Goal: Task Accomplishment & Management: Use online tool/utility

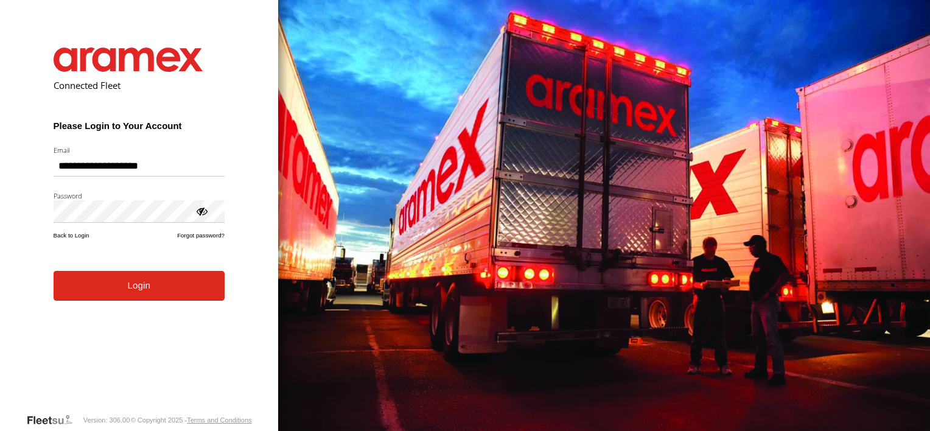
click at [130, 304] on form "**********" at bounding box center [138, 220] width 207 height 383
click at [130, 295] on button "Login" at bounding box center [139, 286] width 171 height 30
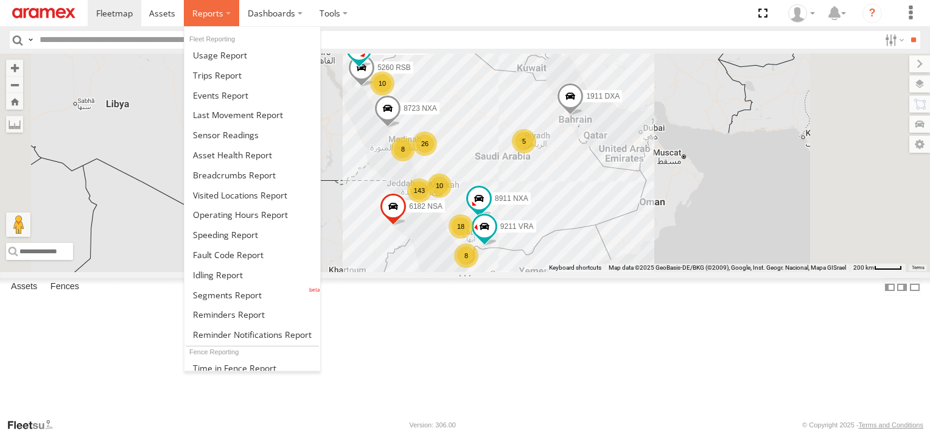
click at [212, 7] on span at bounding box center [207, 13] width 31 height 12
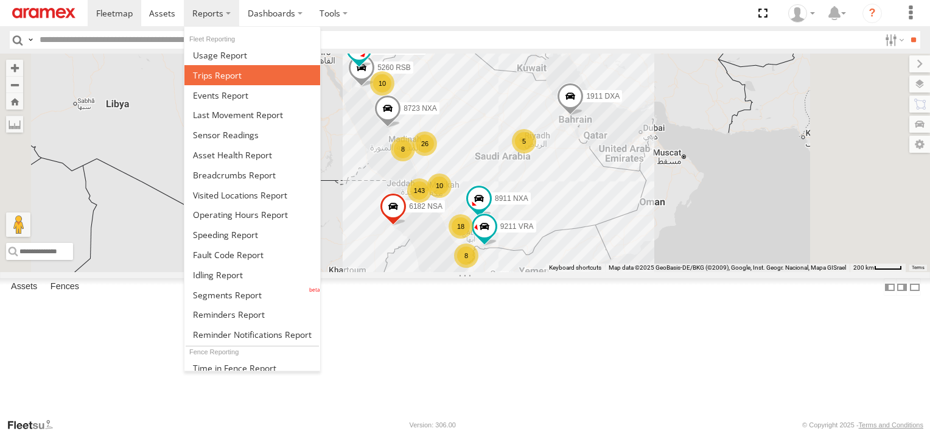
click at [207, 75] on span at bounding box center [217, 75] width 49 height 12
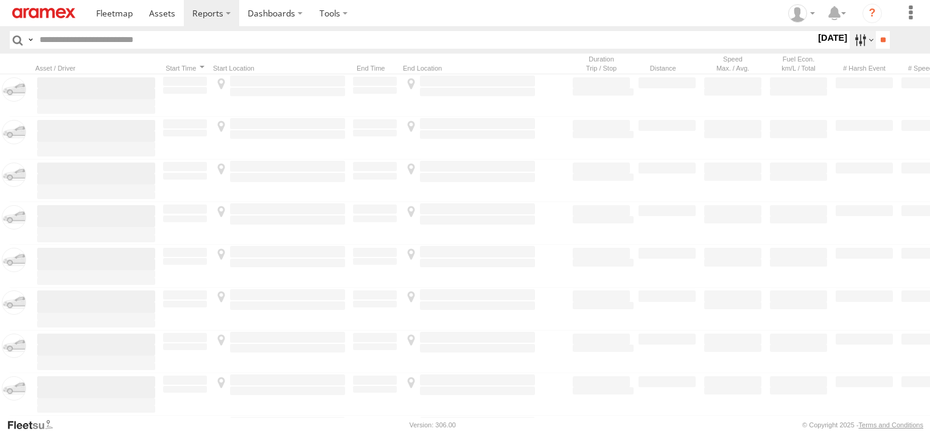
click at [852, 44] on label at bounding box center [862, 40] width 26 height 18
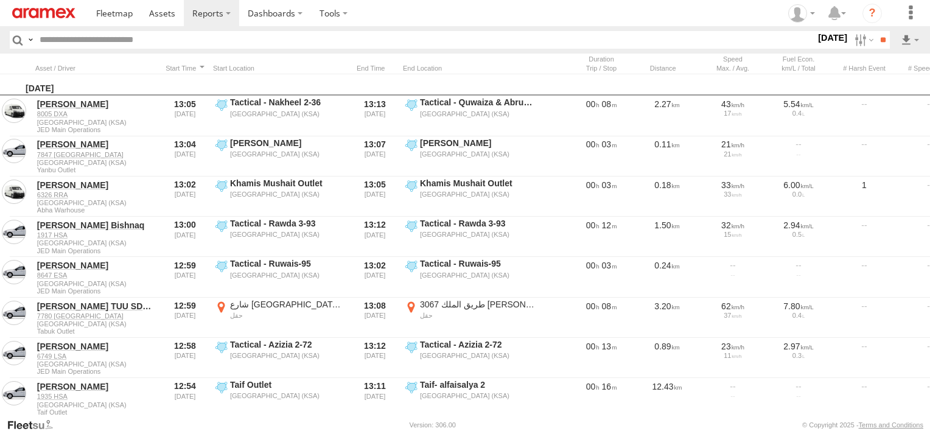
click at [0, 0] on div "S M T W T F S" at bounding box center [0, 0] width 0 height 0
click at [0, 0] on label at bounding box center [0, 0] width 0 height 0
click at [0, 0] on span "Abha Warhouse" at bounding box center [0, 0] width 0 height 0
click at [0, 0] on span "Baha warehouse" at bounding box center [0, 0] width 0 height 0
click at [0, 0] on div "Gizan Outlet" at bounding box center [0, 0] width 0 height 0
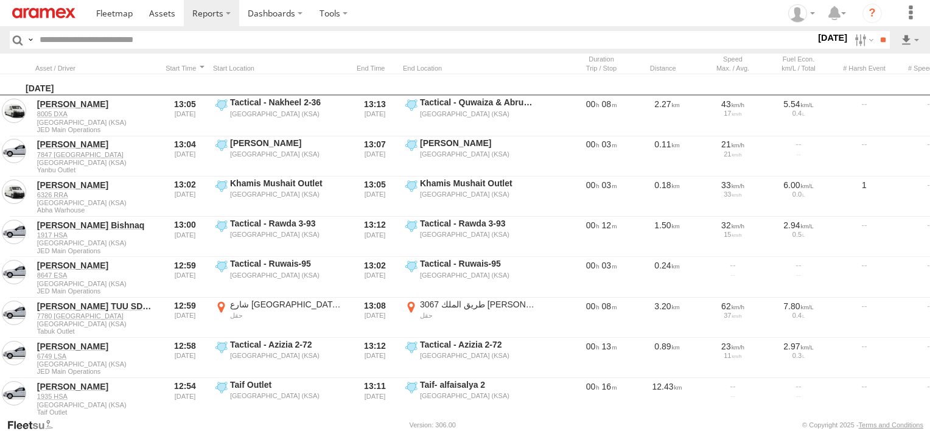
click at [0, 0] on span "Gizan Outlet" at bounding box center [0, 0] width 0 height 0
click at [0, 0] on div "Khamis Mushait Outlet" at bounding box center [0, 0] width 0 height 0
click at [0, 0] on span "Khamis Mushait Outlet" at bounding box center [0, 0] width 0 height 0
click at [0, 0] on span "Main Warehouse, [GEOGRAPHIC_DATA]" at bounding box center [0, 0] width 0 height 0
click at [0, 0] on span "Makkah Outlet" at bounding box center [0, 0] width 0 height 0
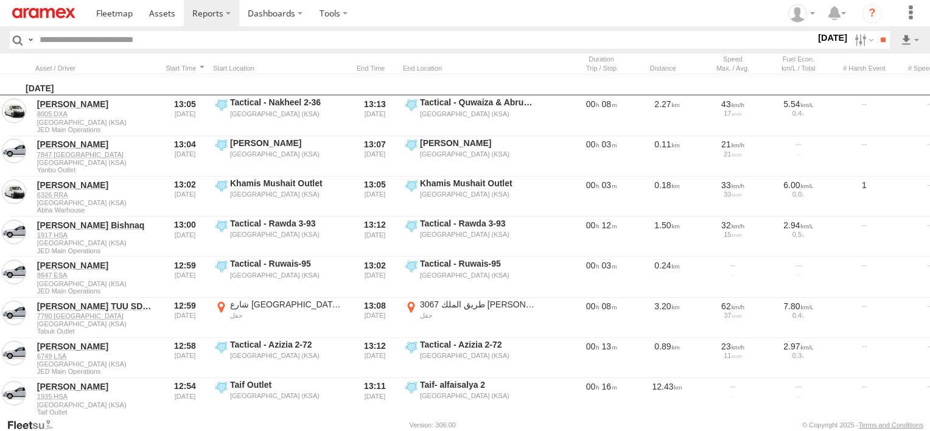
click at [0, 0] on div "Najran" at bounding box center [0, 0] width 0 height 0
click at [0, 0] on span "Najran" at bounding box center [0, 0] width 0 height 0
click at [0, 0] on span "Qunfuda" at bounding box center [0, 0] width 0 height 0
click at [0, 0] on span "Tabuk Outlet" at bounding box center [0, 0] width 0 height 0
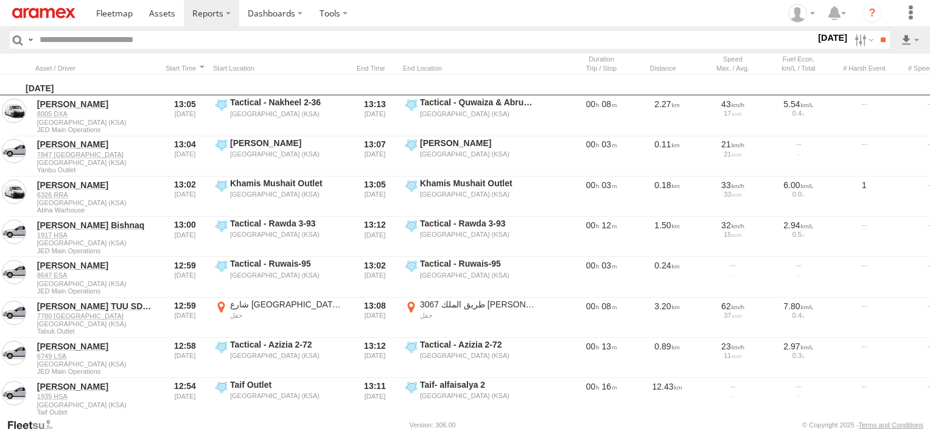
click at [0, 0] on span "Taif Outlet" at bounding box center [0, 0] width 0 height 0
click at [0, 0] on span "Yanbu Outlet" at bounding box center [0, 0] width 0 height 0
click at [884, 43] on input "**" at bounding box center [883, 40] width 14 height 18
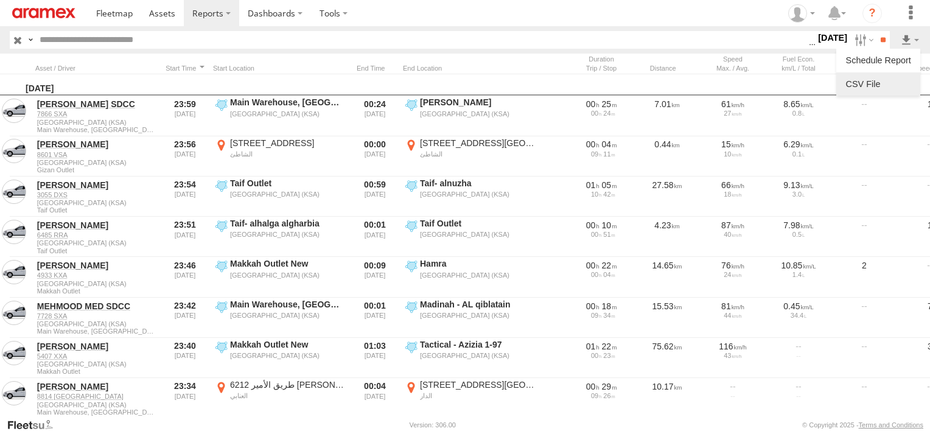
click at [903, 83] on link at bounding box center [878, 84] width 74 height 18
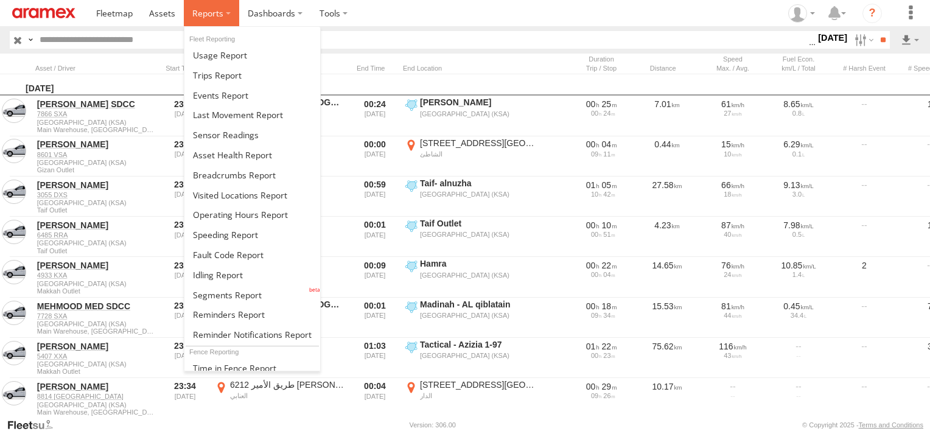
click at [215, 16] on span at bounding box center [207, 13] width 31 height 12
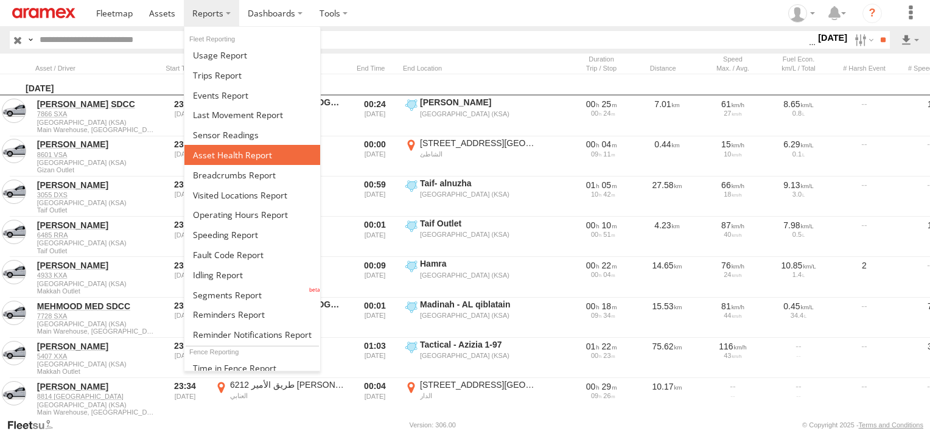
click at [240, 151] on span at bounding box center [232, 155] width 79 height 12
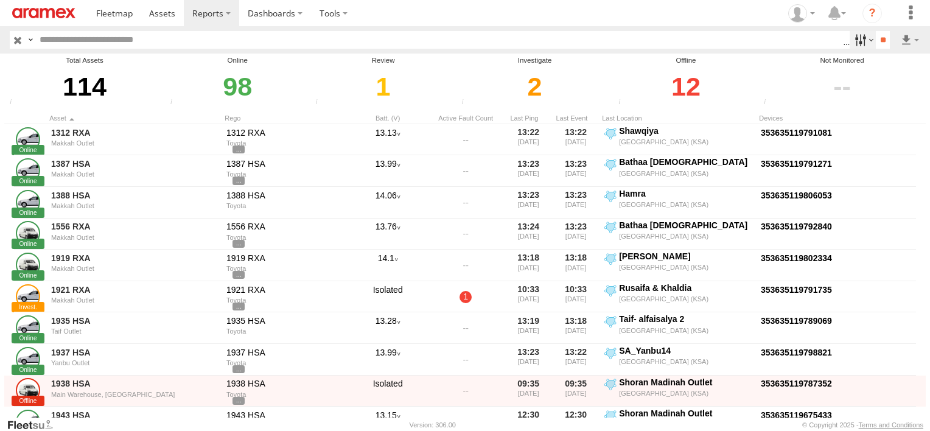
click at [859, 41] on label at bounding box center [862, 40] width 26 height 18
click at [0, 0] on span "Review" at bounding box center [0, 0] width 0 height 0
click at [0, 0] on span "Investigate" at bounding box center [0, 0] width 0 height 0
click at [0, 0] on span "Offline" at bounding box center [0, 0] width 0 height 0
click at [879, 38] on input "**" at bounding box center [883, 40] width 14 height 18
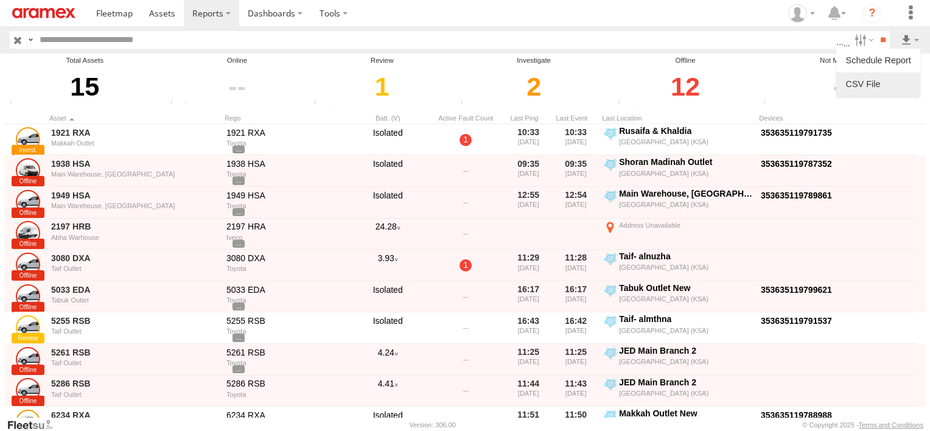
click at [896, 85] on link at bounding box center [878, 84] width 74 height 18
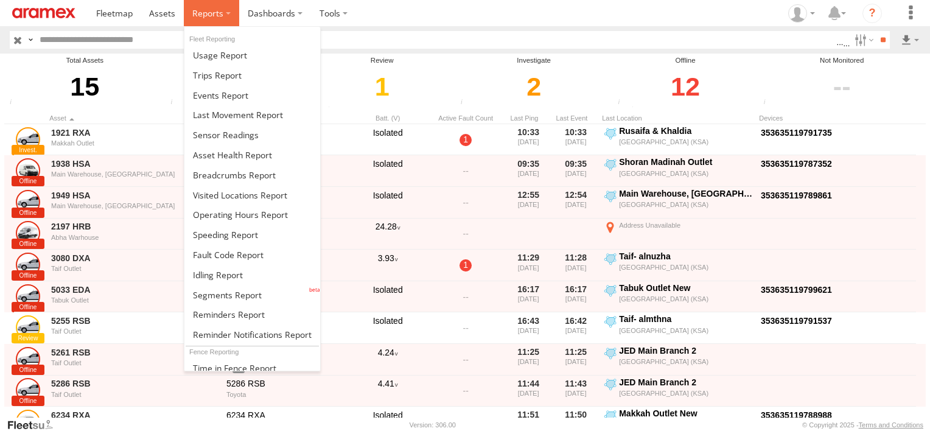
click at [198, 19] on label at bounding box center [211, 13] width 55 height 26
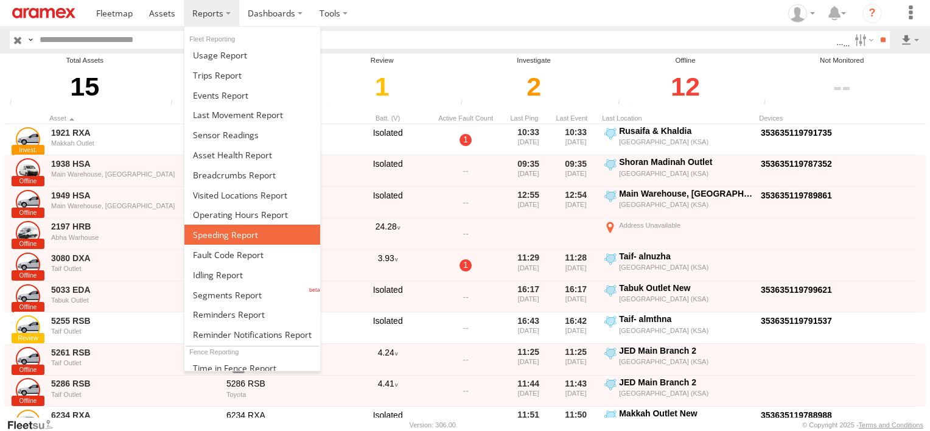
click at [248, 234] on span at bounding box center [225, 235] width 65 height 12
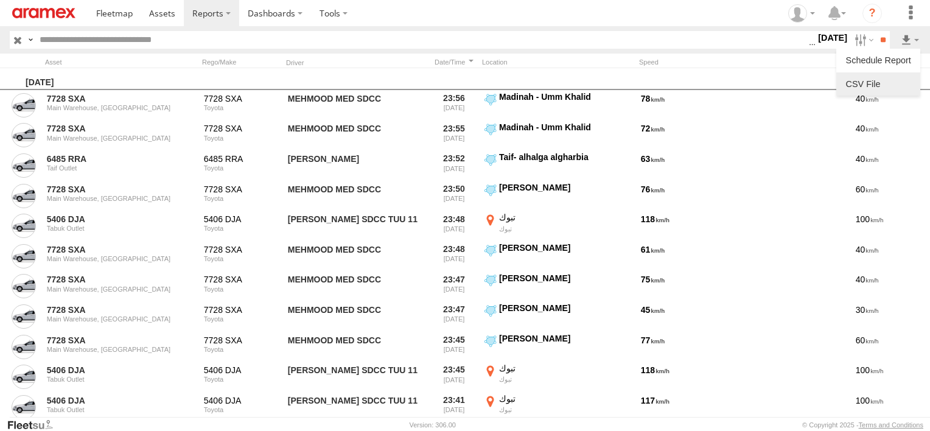
click at [885, 76] on link at bounding box center [878, 84] width 74 height 18
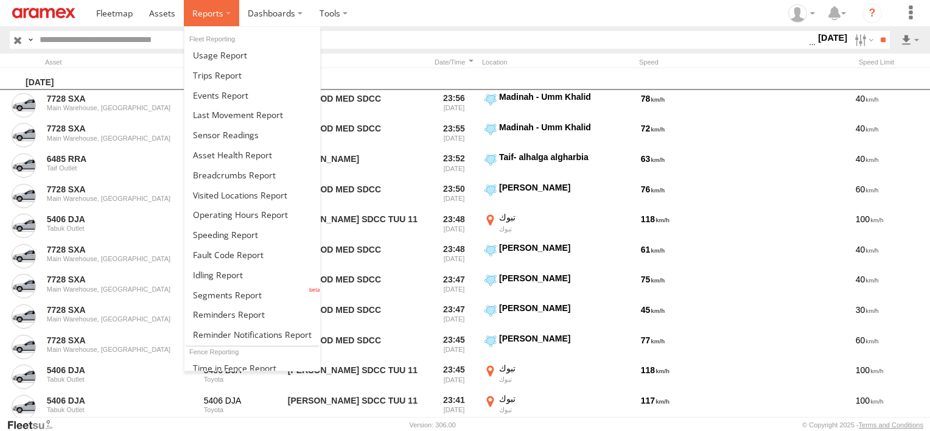
click at [209, 12] on span at bounding box center [207, 13] width 31 height 12
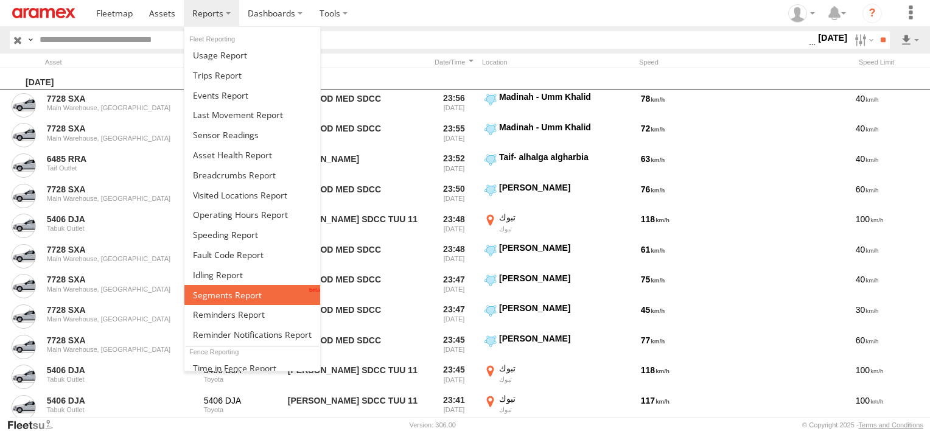
click at [237, 289] on span at bounding box center [227, 295] width 69 height 12
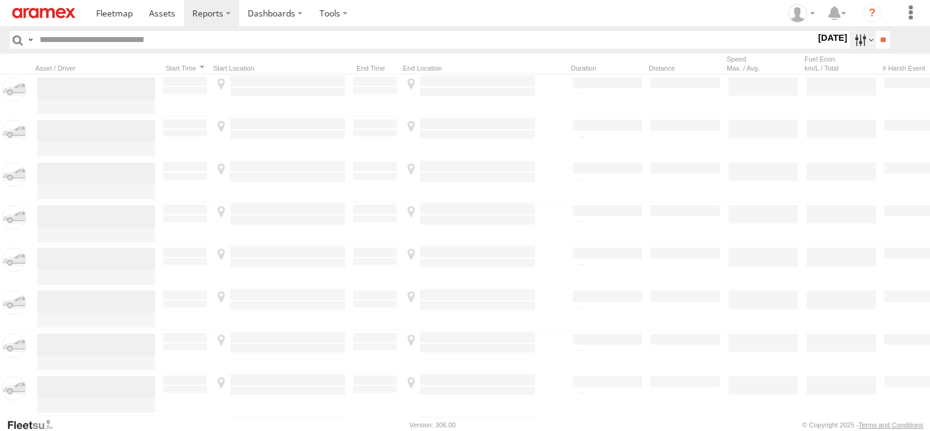
click at [852, 40] on label at bounding box center [862, 40] width 26 height 18
click at [0, 0] on label at bounding box center [0, 0] width 0 height 0
click at [0, 0] on span "Abha Warhouse" at bounding box center [0, 0] width 0 height 0
drag, startPoint x: 43, startPoint y: 111, endPoint x: 41, endPoint y: 129, distance: 17.7
click at [0, 0] on span "Baha warehouse" at bounding box center [0, 0] width 0 height 0
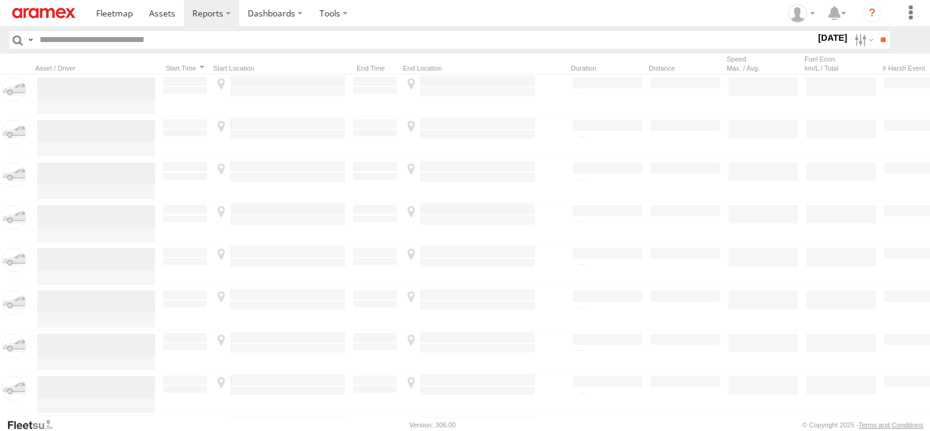
click at [0, 0] on span "Gizan Outlet" at bounding box center [0, 0] width 0 height 0
click at [0, 0] on span "Khamis Mushait Outlet" at bounding box center [0, 0] width 0 height 0
click at [0, 0] on span "Main Warehouse, [GEOGRAPHIC_DATA]" at bounding box center [0, 0] width 0 height 0
click at [0, 0] on label "Makkah Outlet" at bounding box center [0, 0] width 0 height 0
click at [0, 0] on span "Najran" at bounding box center [0, 0] width 0 height 0
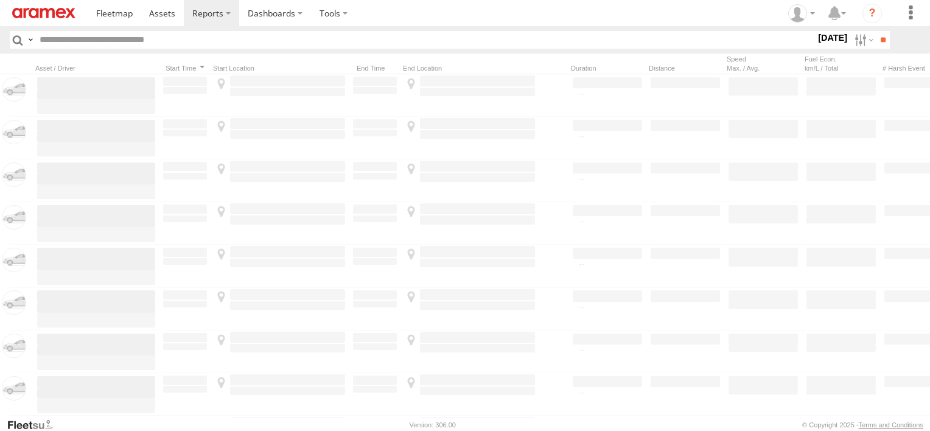
click at [0, 0] on span "Qunfuda" at bounding box center [0, 0] width 0 height 0
click at [0, 0] on span "Tabuk Outlet" at bounding box center [0, 0] width 0 height 0
click at [0, 0] on span "Taif Outlet" at bounding box center [0, 0] width 0 height 0
click at [0, 0] on div "Yanbu Outlet" at bounding box center [0, 0] width 0 height 0
click at [0, 0] on span "Yanbu Outlet" at bounding box center [0, 0] width 0 height 0
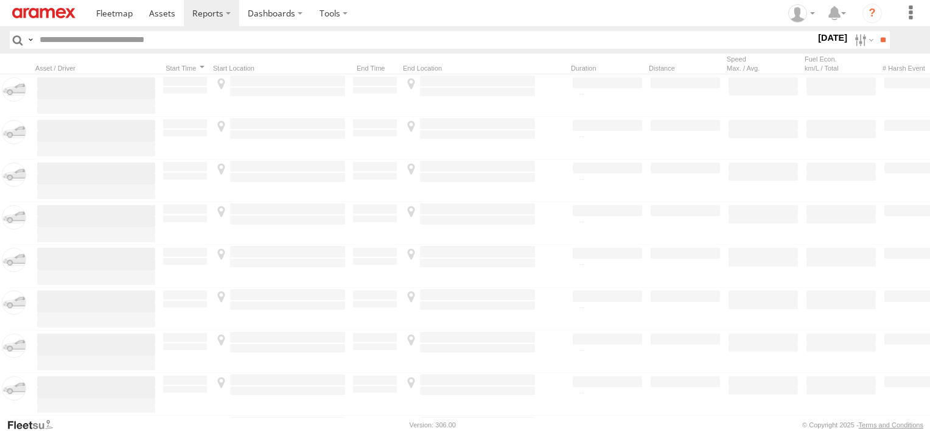
scroll to position [7, 0]
click at [882, 32] on input "**" at bounding box center [883, 40] width 14 height 18
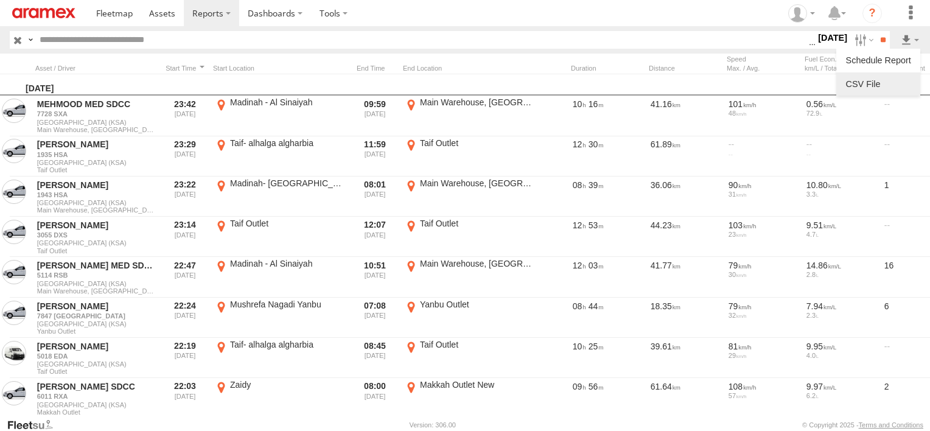
click at [885, 85] on link at bounding box center [878, 84] width 74 height 18
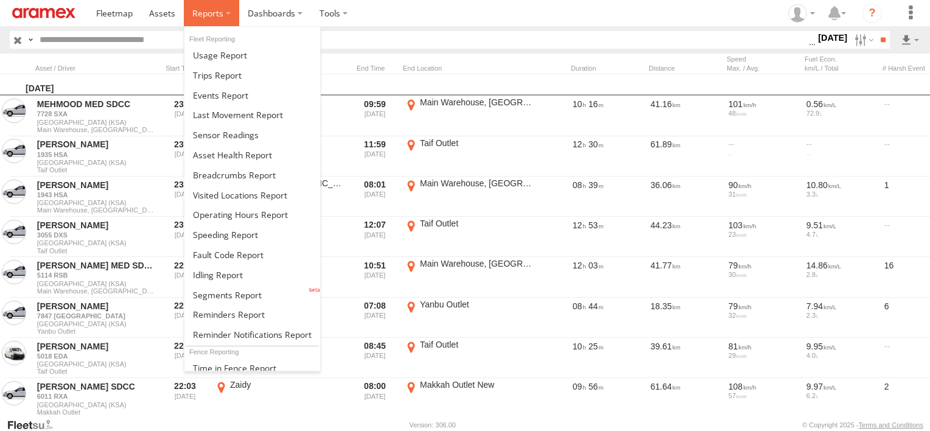
click at [201, 15] on span at bounding box center [207, 13] width 31 height 12
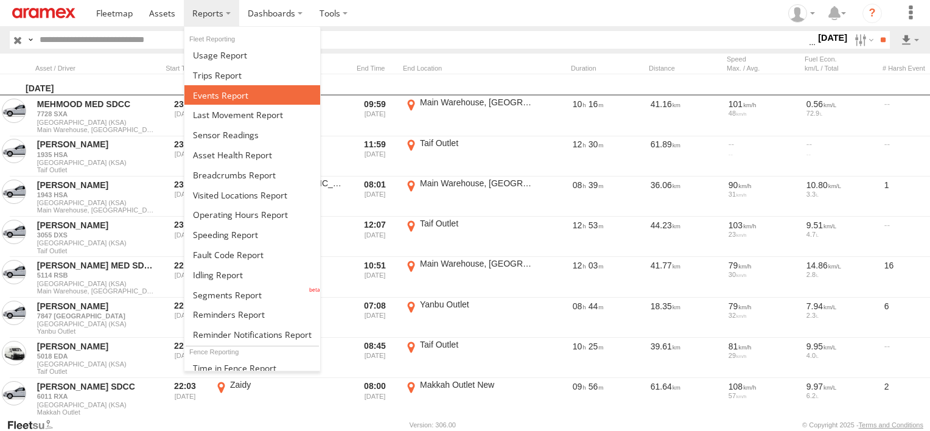
click at [234, 95] on span at bounding box center [220, 95] width 55 height 12
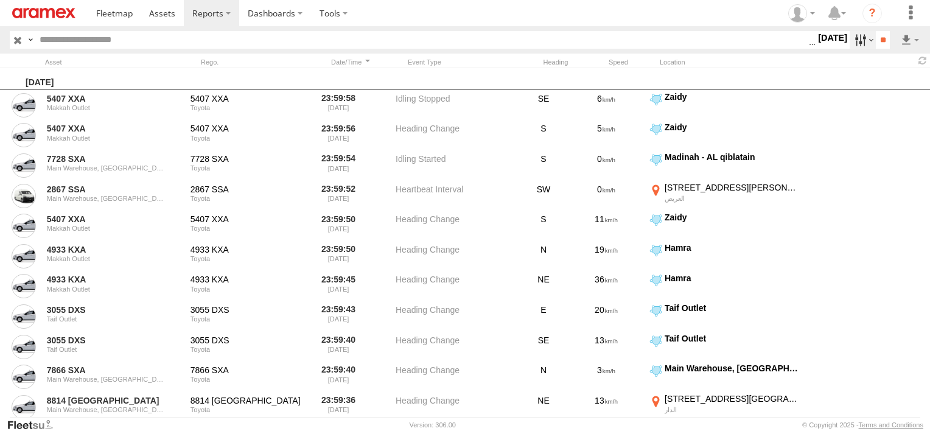
click at [849, 35] on label at bounding box center [862, 40] width 26 height 18
click at [0, 0] on span "Potential Roll Over" at bounding box center [0, 0] width 0 height 0
click at [0, 0] on span "External Power Lost" at bounding box center [0, 0] width 0 height 0
click at [876, 34] on input "**" at bounding box center [883, 40] width 14 height 18
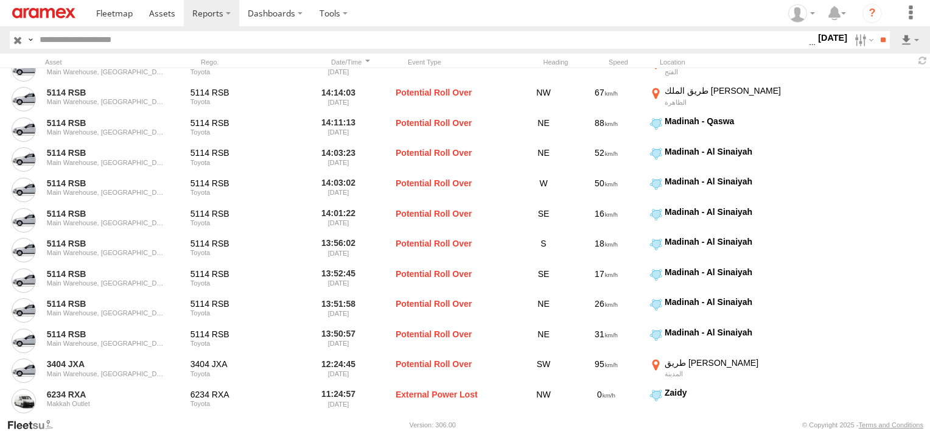
scroll to position [1095, 0]
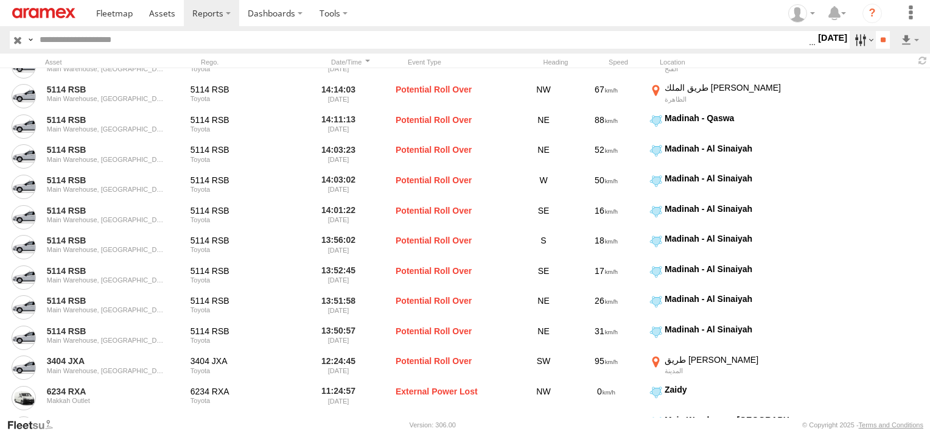
click at [851, 46] on label at bounding box center [862, 40] width 26 height 18
click at [861, 40] on label at bounding box center [862, 40] width 26 height 18
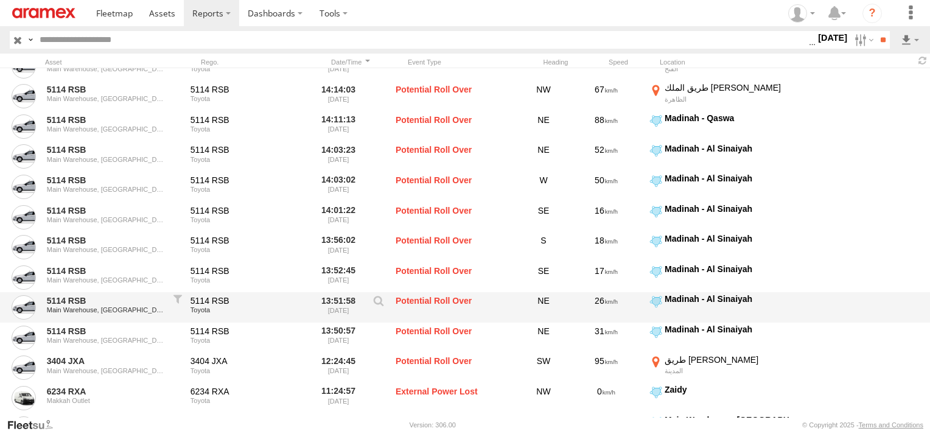
scroll to position [1377, 0]
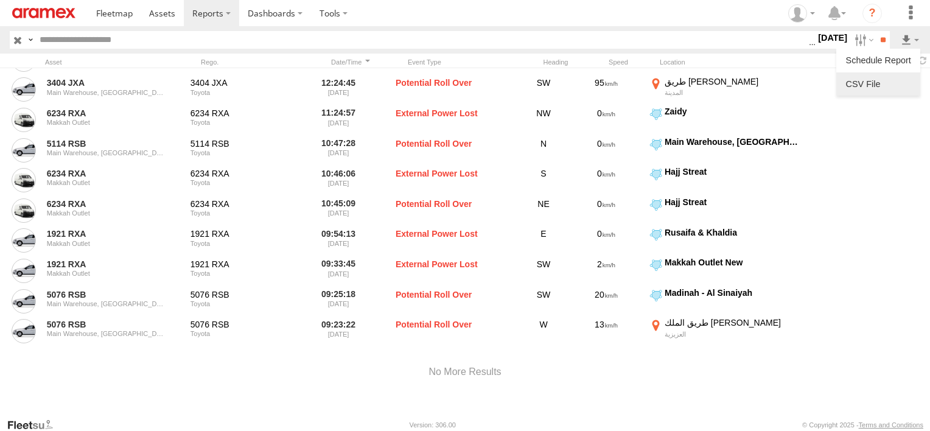
click at [901, 83] on link at bounding box center [878, 84] width 74 height 18
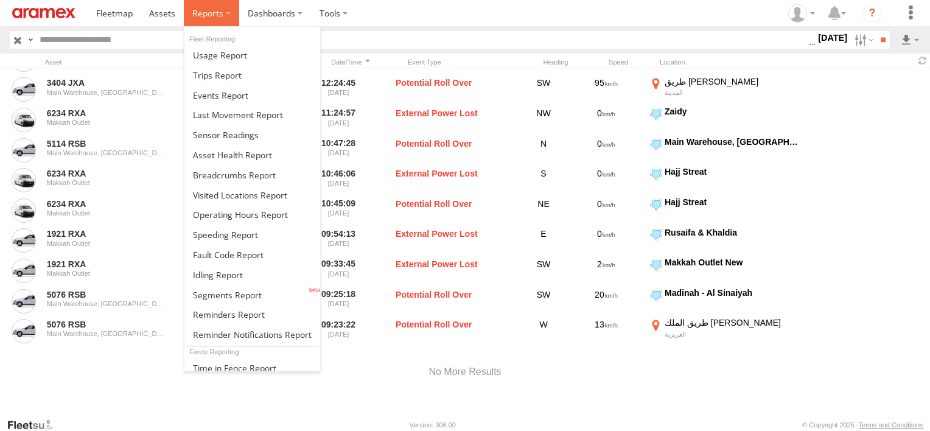
click at [195, 10] on span at bounding box center [207, 13] width 31 height 12
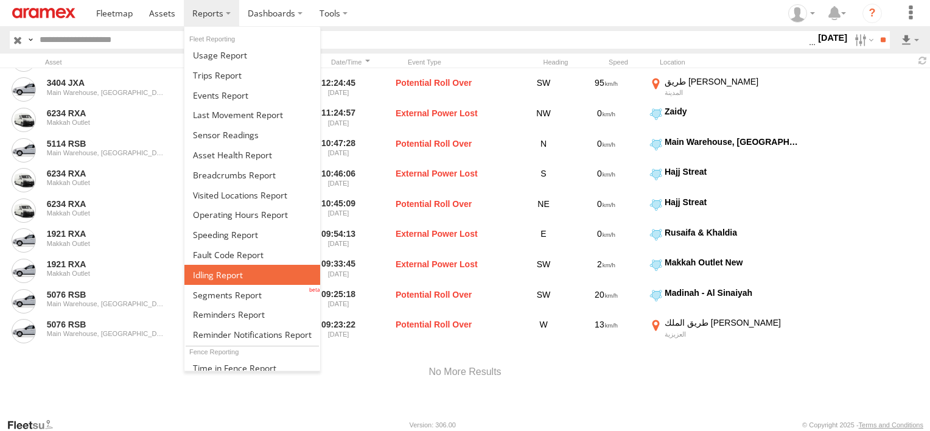
click at [229, 273] on span at bounding box center [218, 275] width 50 height 12
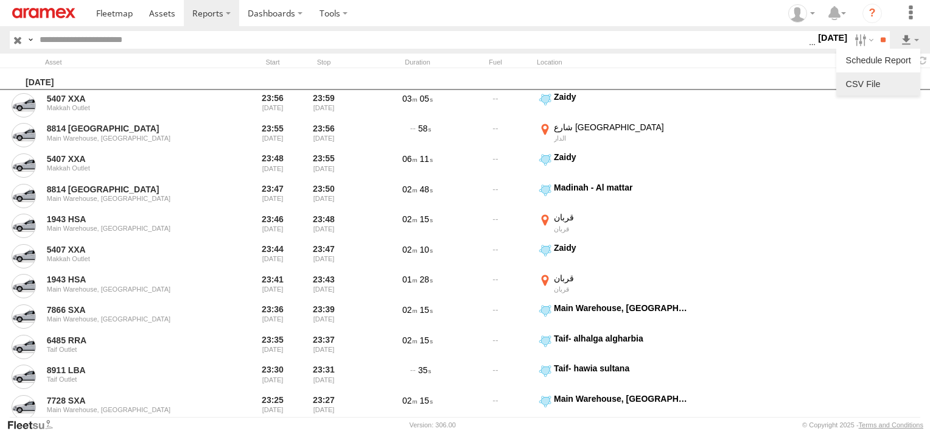
click at [873, 85] on link at bounding box center [878, 84] width 74 height 18
